Goal: Task Accomplishment & Management: Use online tool/utility

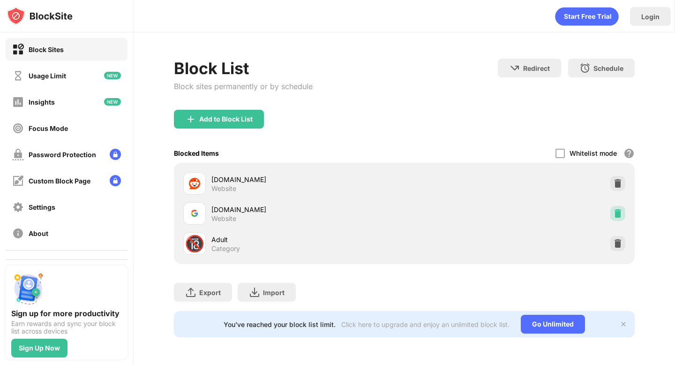
click at [613, 212] on img at bounding box center [617, 213] width 9 height 9
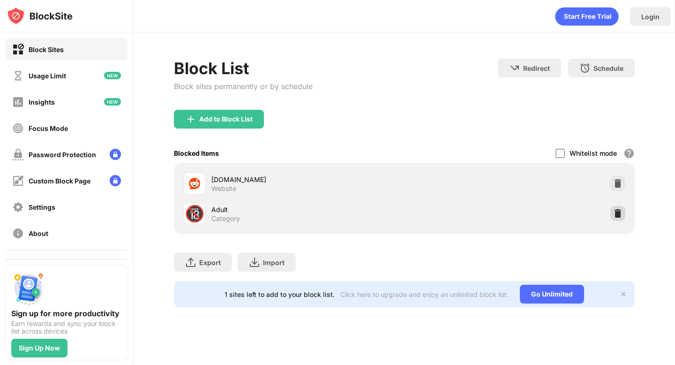
click at [617, 213] on img at bounding box center [617, 213] width 9 height 9
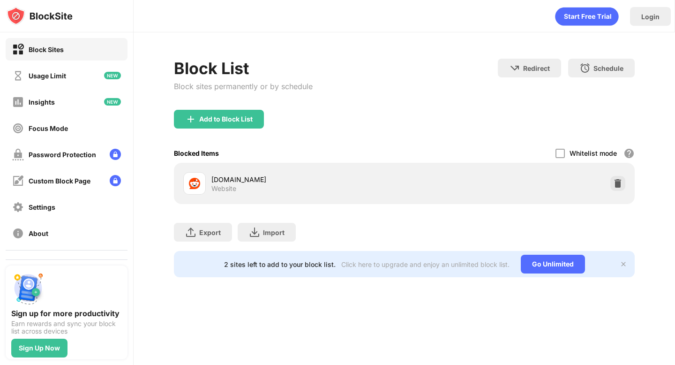
click at [487, 108] on div "Block List Block sites permanently or by schedule Redirect Choose a site to be …" at bounding box center [404, 84] width 460 height 51
click at [211, 111] on div "Add to Block List" at bounding box center [219, 119] width 90 height 19
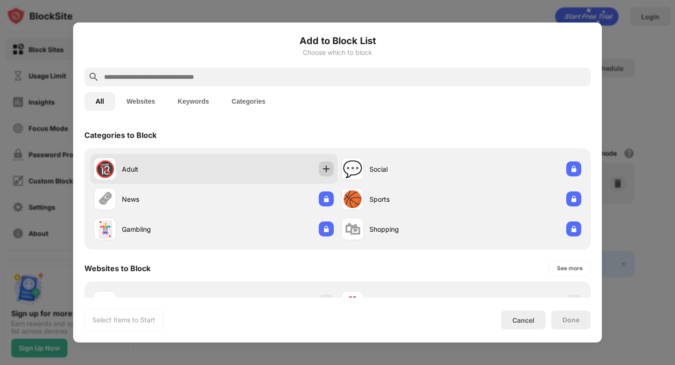
click at [325, 173] on img at bounding box center [326, 168] width 9 height 9
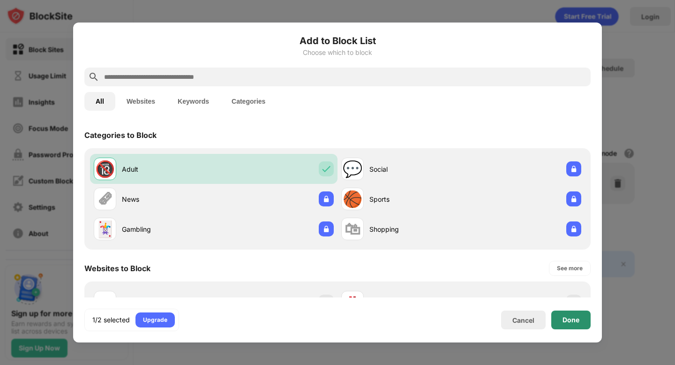
click at [560, 318] on div "Done" at bounding box center [570, 319] width 39 height 19
